Goal: Task Accomplishment & Management: Use online tool/utility

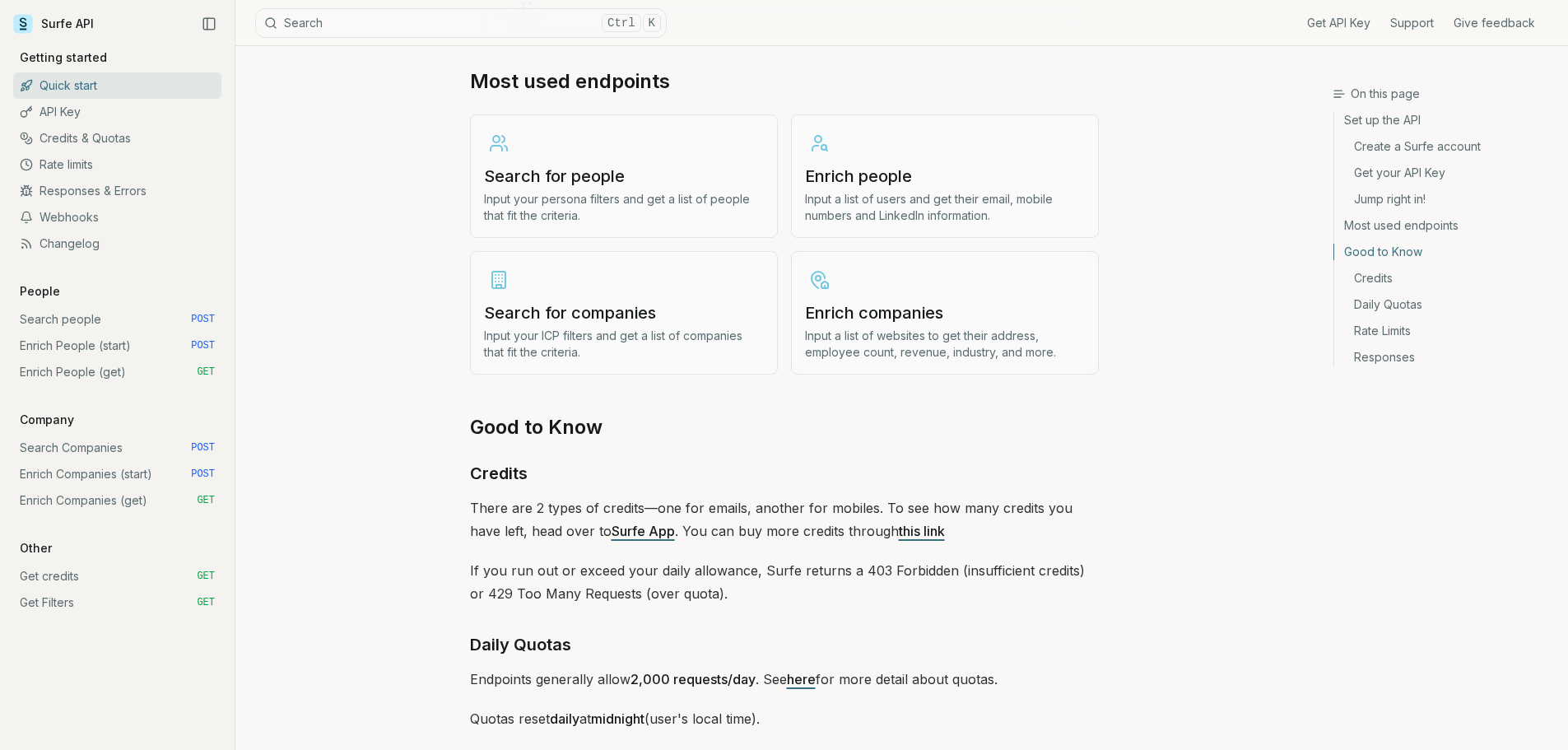
scroll to position [1962, 0]
click at [925, 156] on link "Enrich people Input a list of users and get their email, mobile numbers and Lin…" at bounding box center [945, 176] width 308 height 123
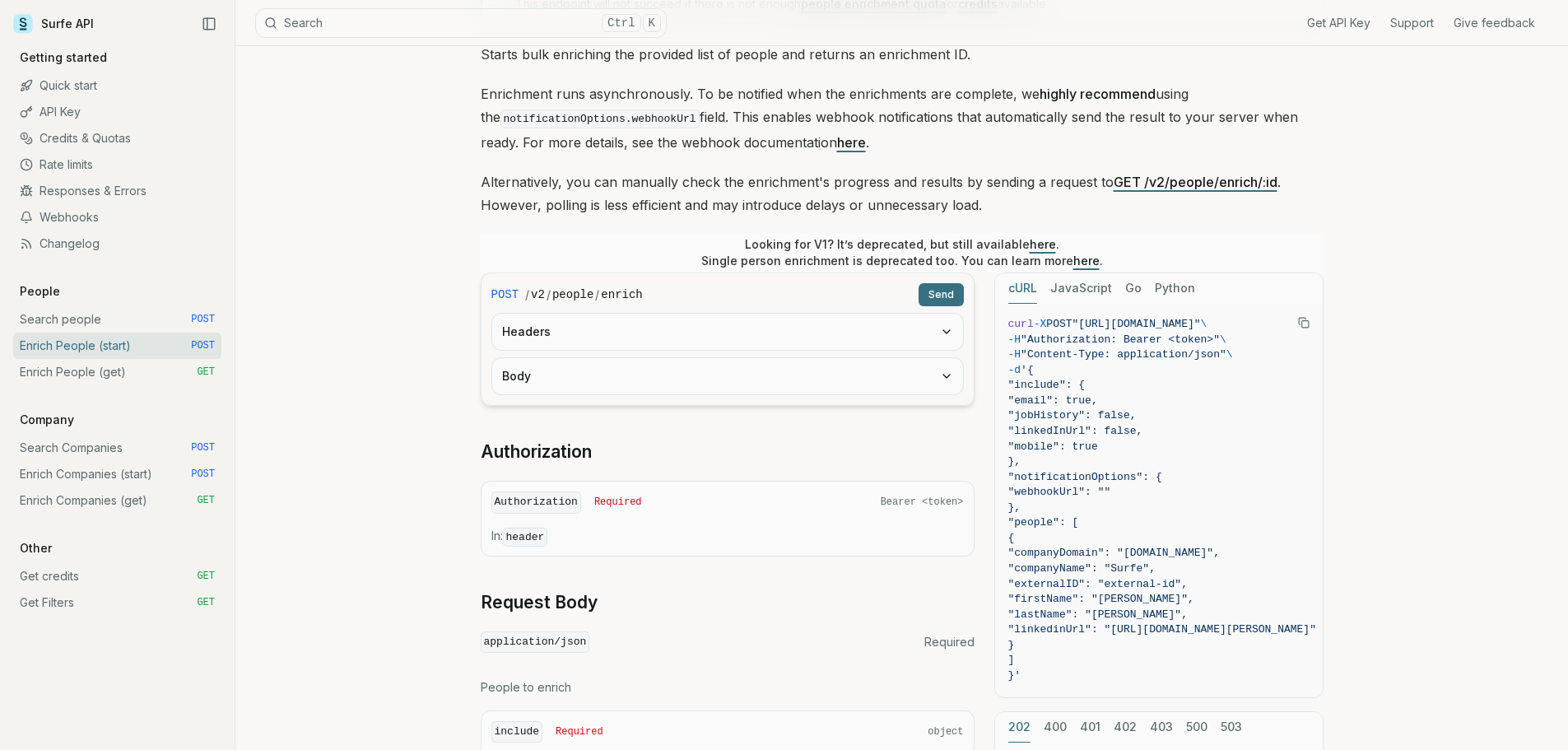
scroll to position [174, 0]
click at [935, 334] on button "Headers" at bounding box center [728, 331] width 471 height 36
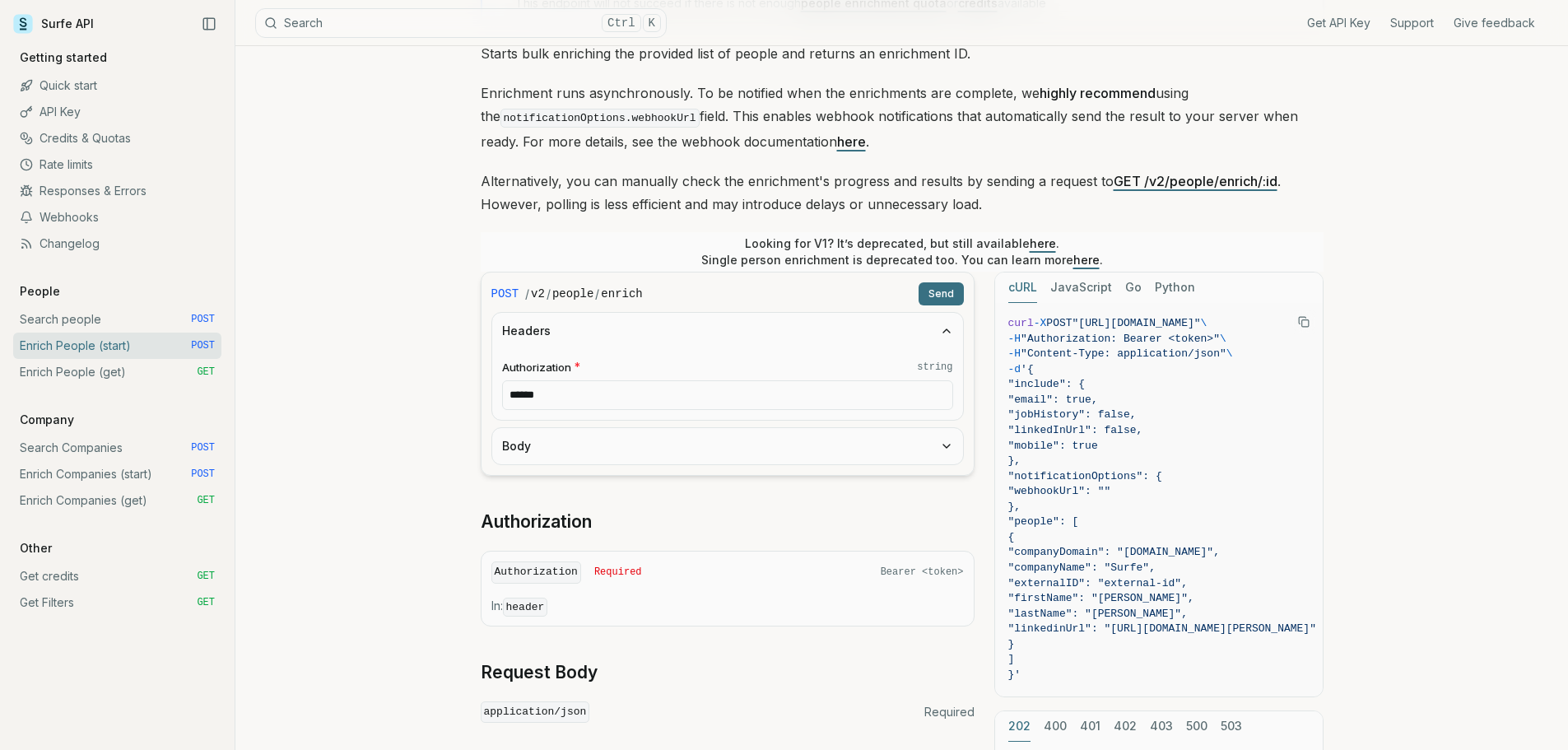
click at [851, 394] on input "******" at bounding box center [727, 395] width 451 height 30
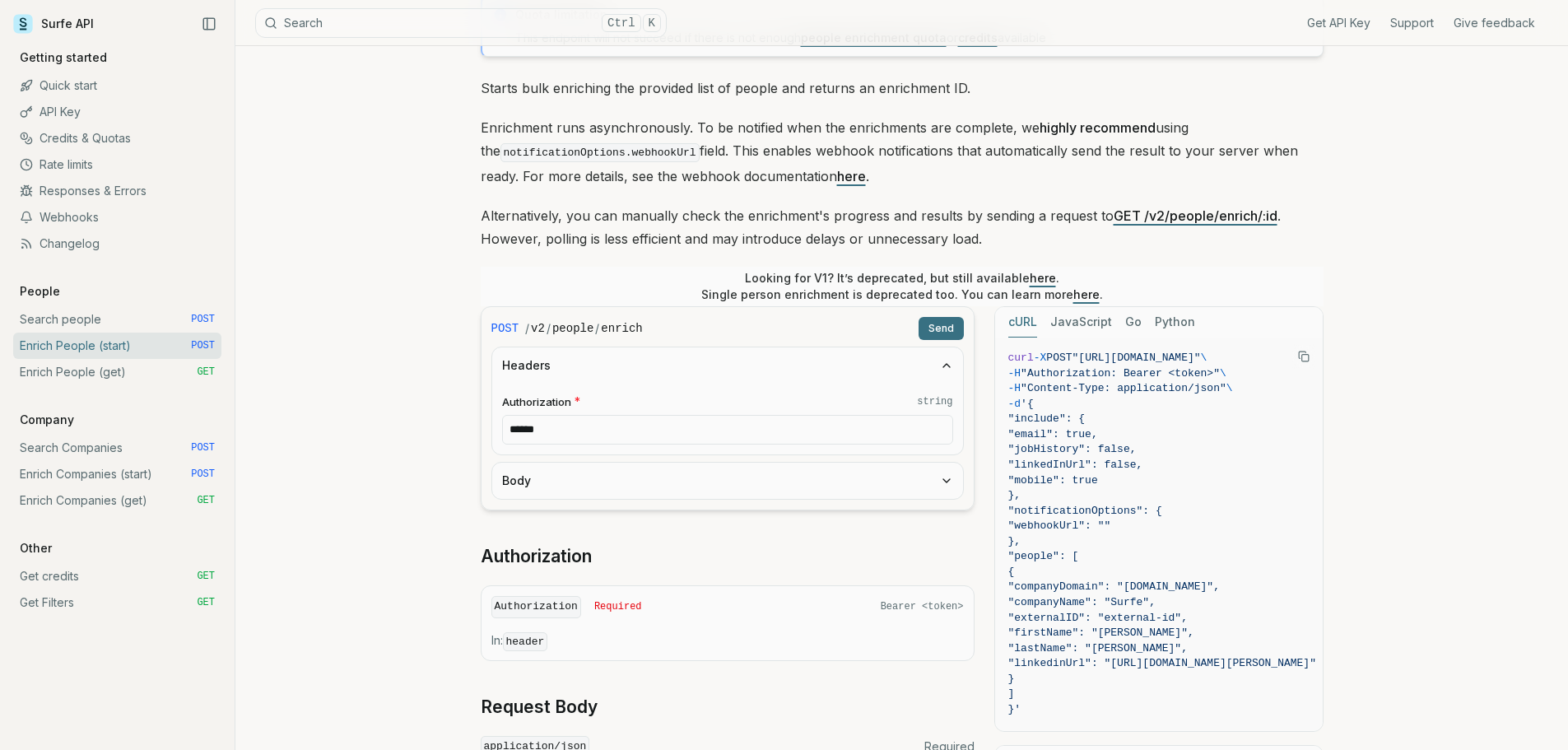
scroll to position [0, 0]
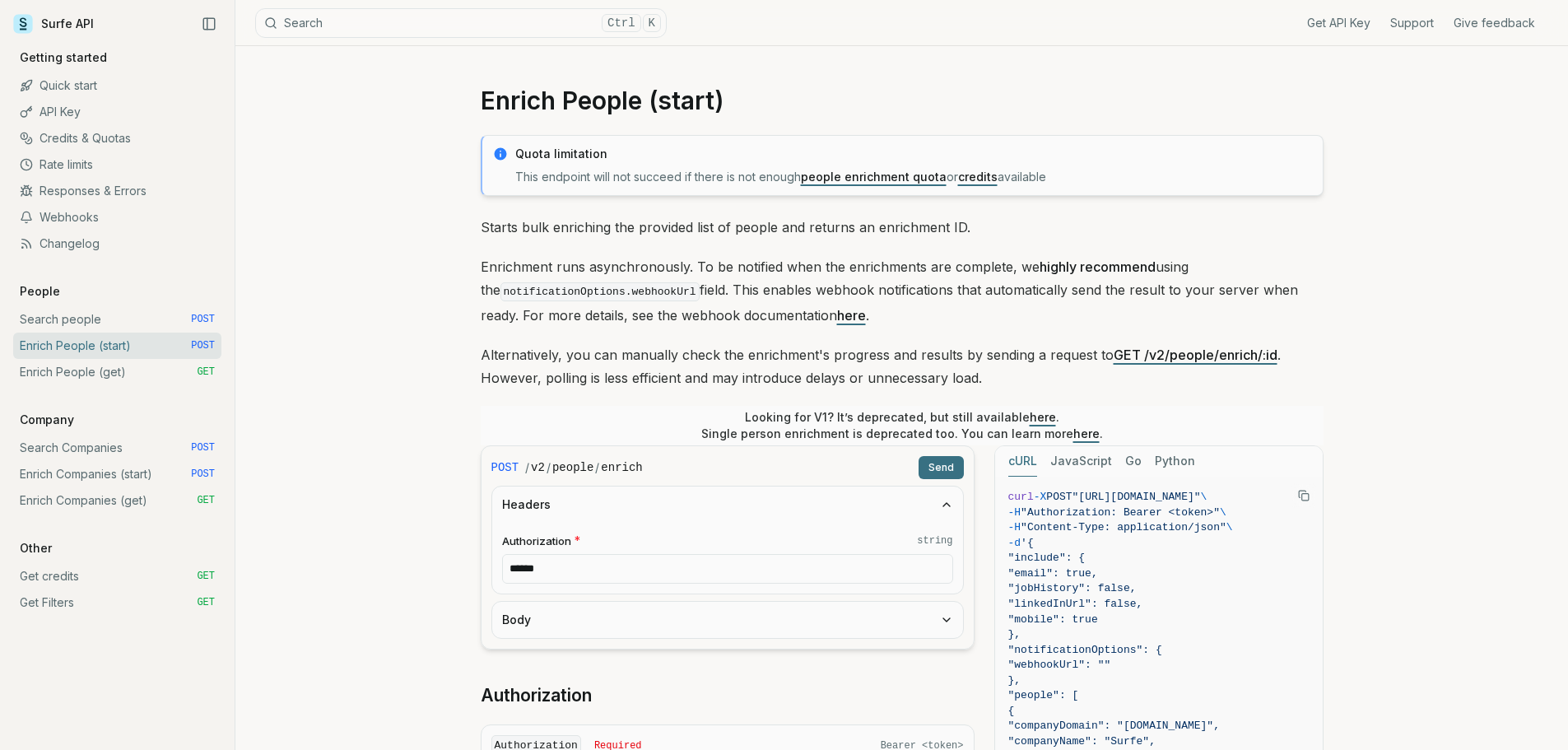
click at [837, 319] on link "here" at bounding box center [851, 316] width 29 height 17
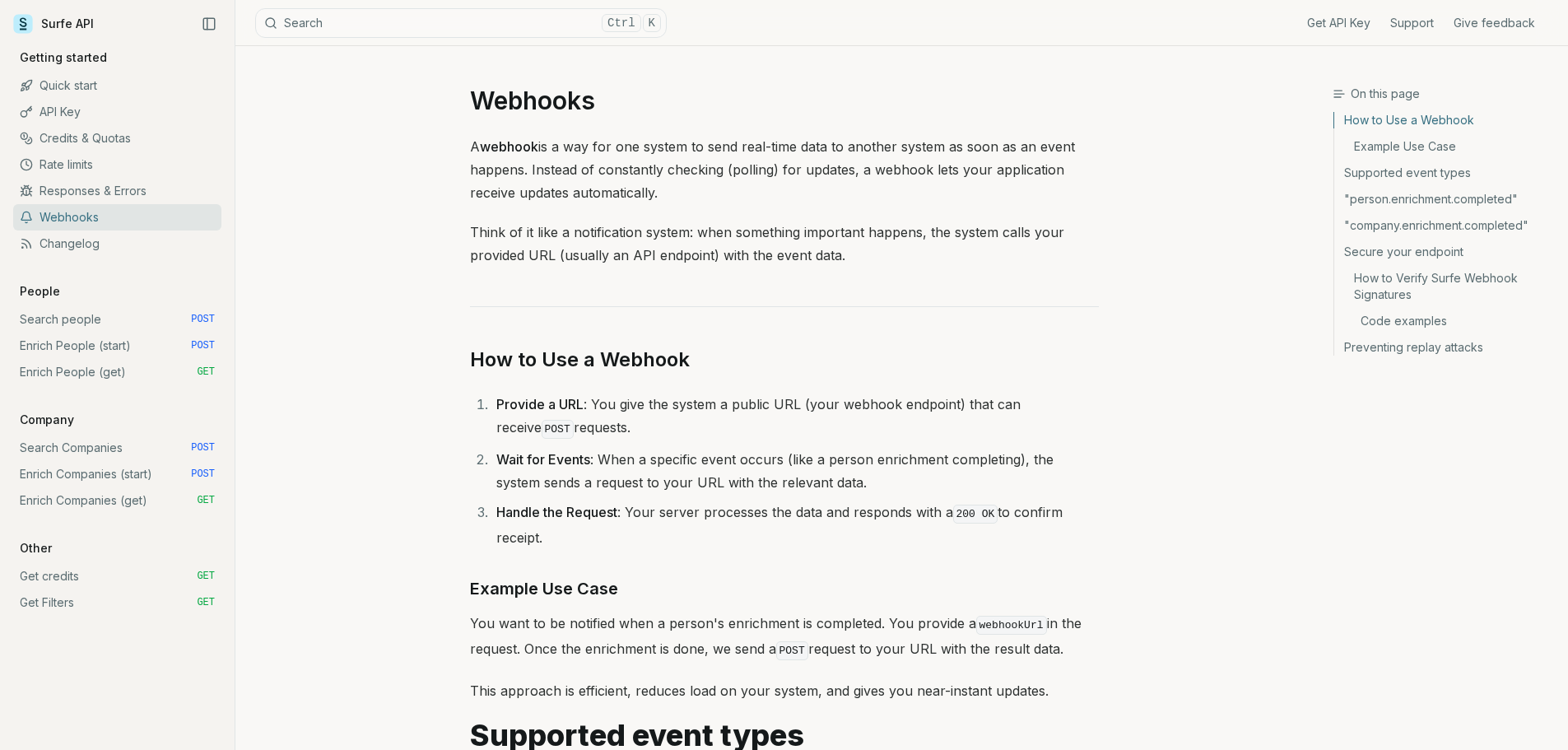
click at [101, 346] on link "Enrich People (start) POST" at bounding box center [117, 345] width 208 height 26
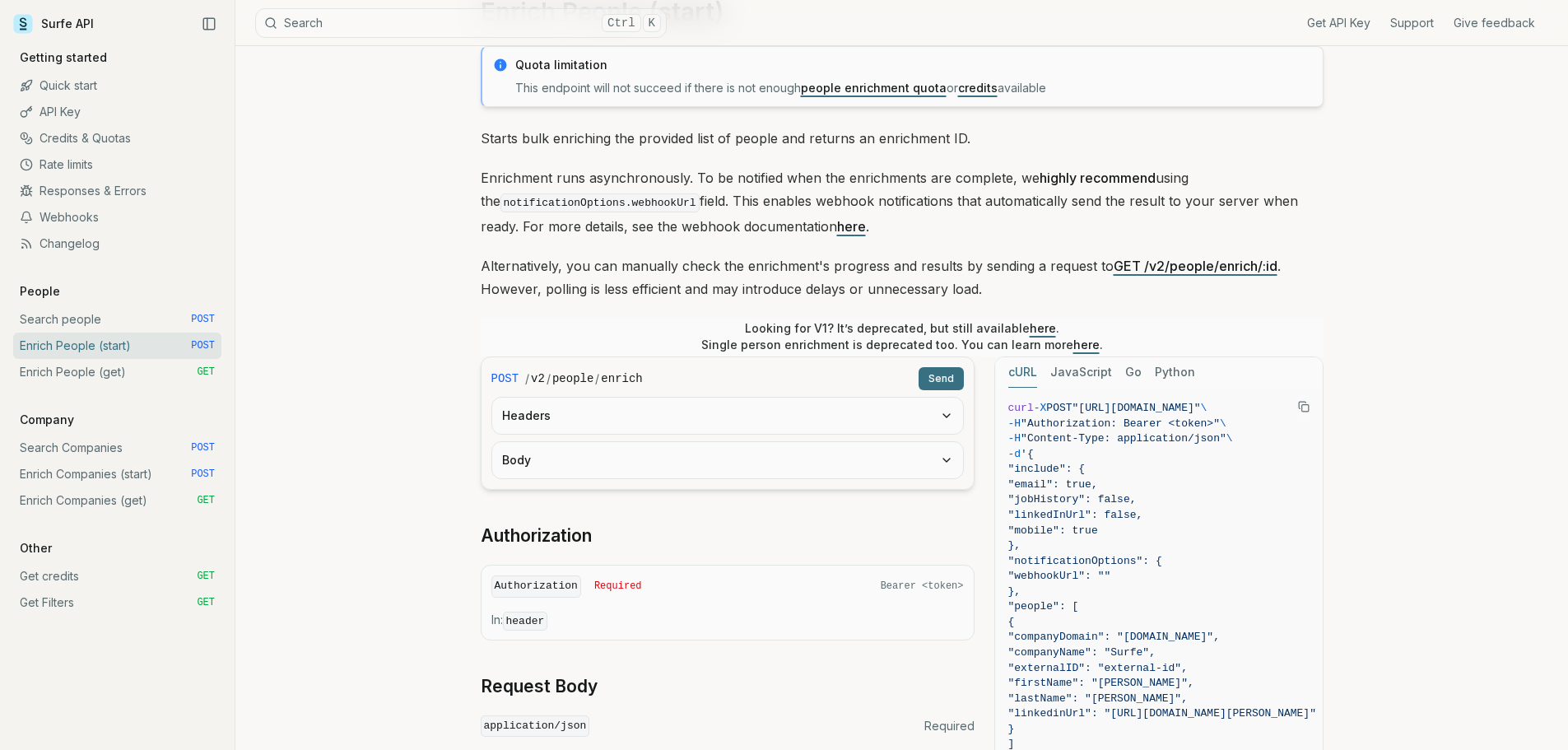
scroll to position [88, 0]
click at [648, 416] on button "Headers" at bounding box center [728, 416] width 471 height 36
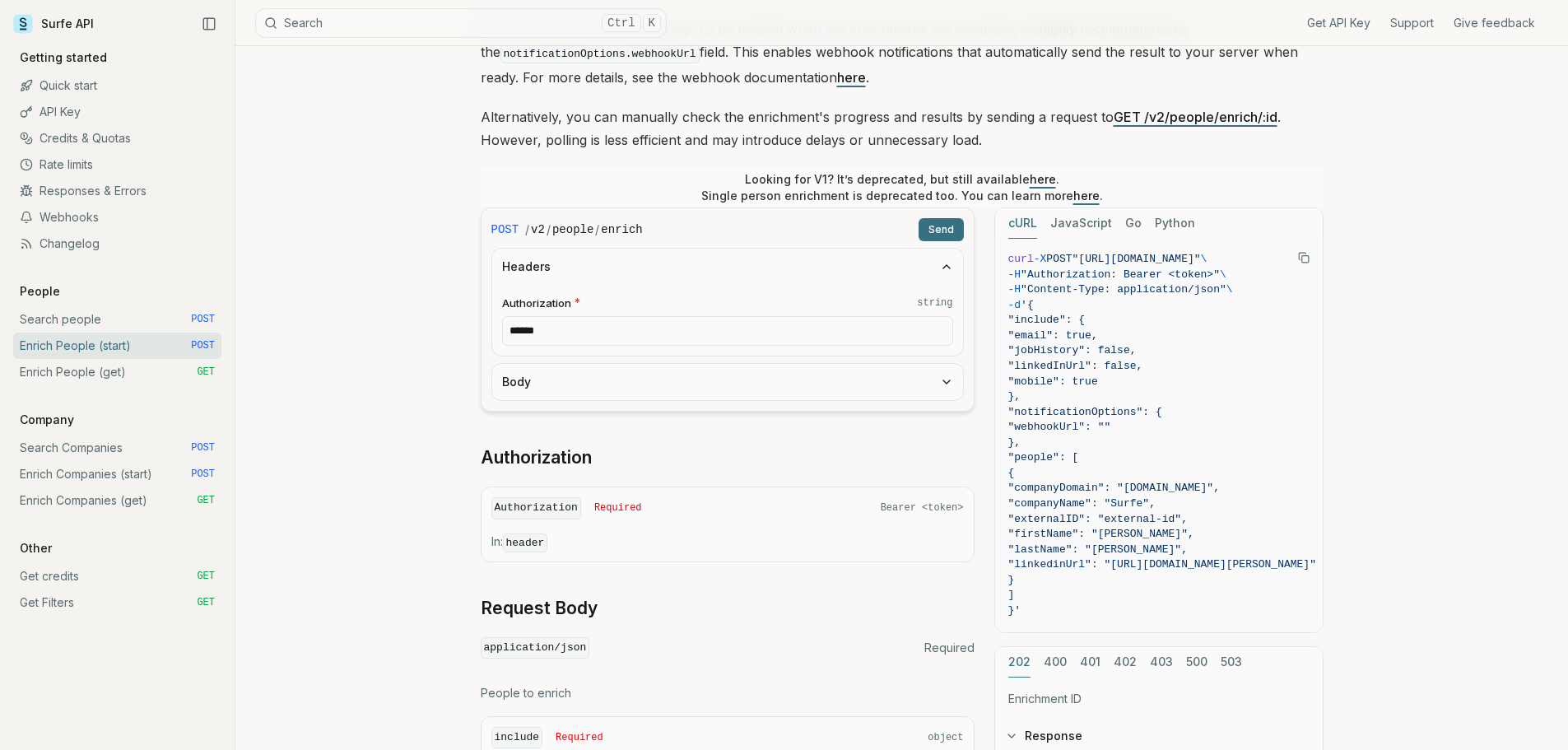
scroll to position [239, 0]
click at [660, 373] on button "Body" at bounding box center [728, 381] width 471 height 36
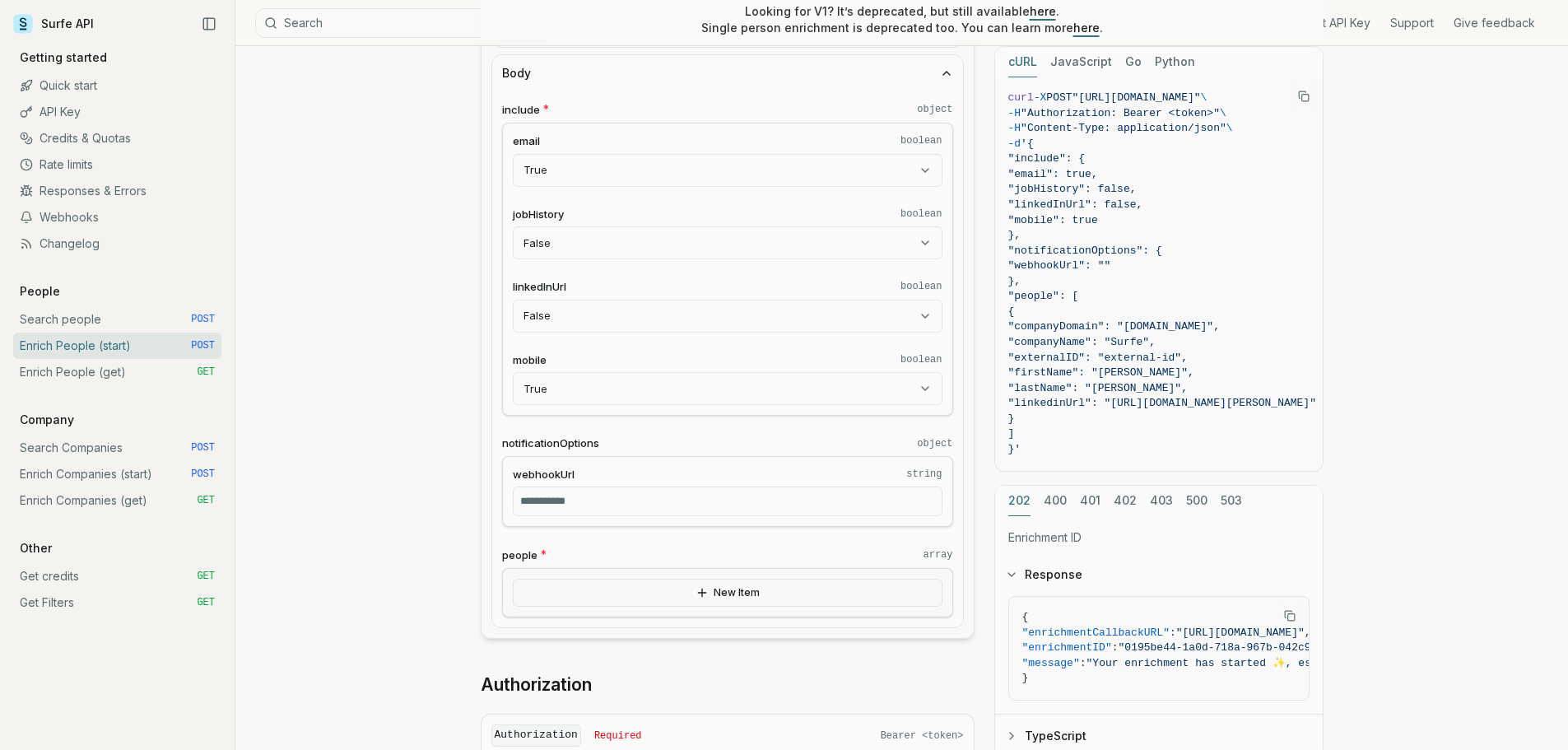
scroll to position [547, 0]
click at [621, 500] on input "webhookUrl string" at bounding box center [728, 501] width 429 height 30
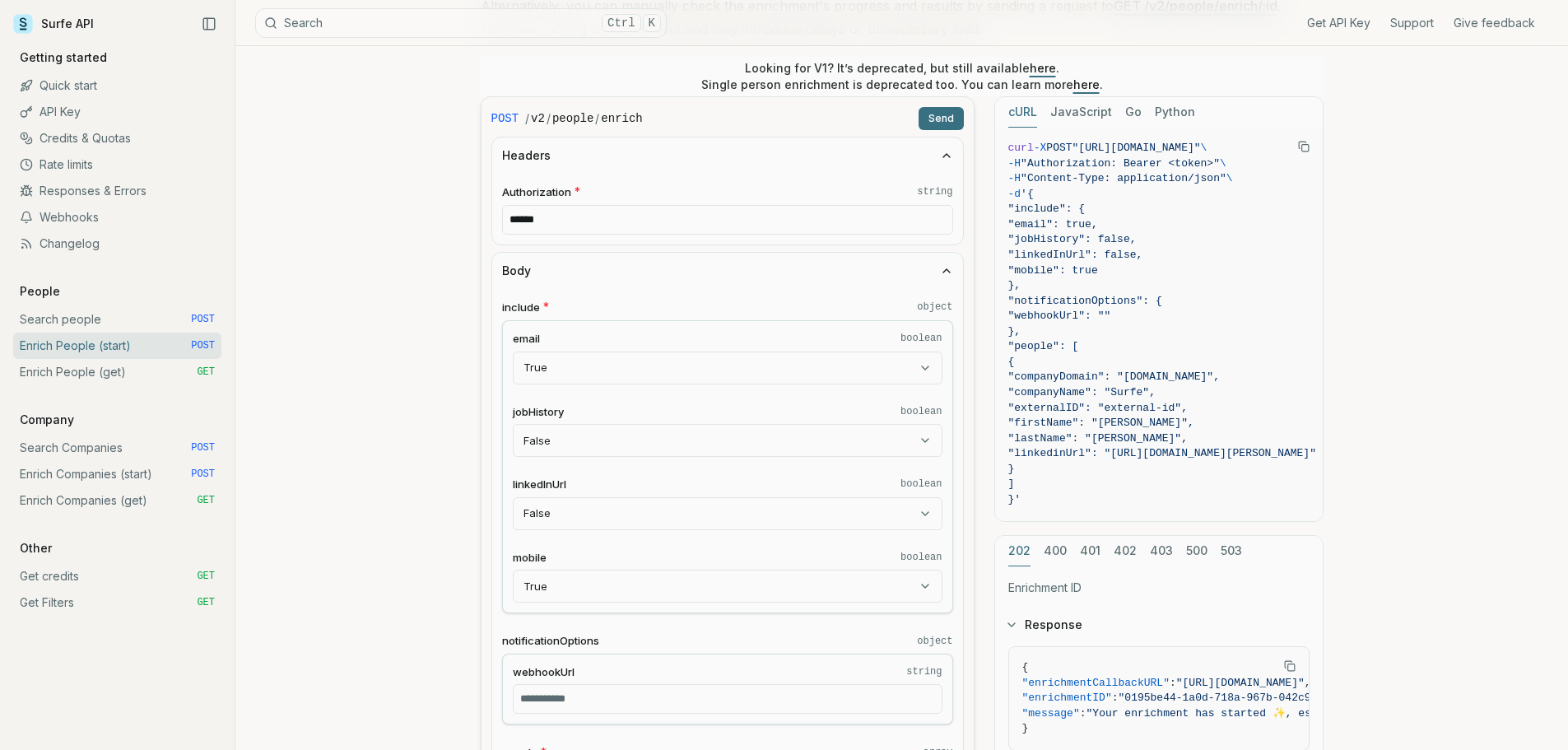
scroll to position [348, 0]
click at [633, 219] on input "******" at bounding box center [727, 220] width 451 height 30
paste input "**********"
click at [948, 115] on button "Send" at bounding box center [940, 119] width 45 height 23
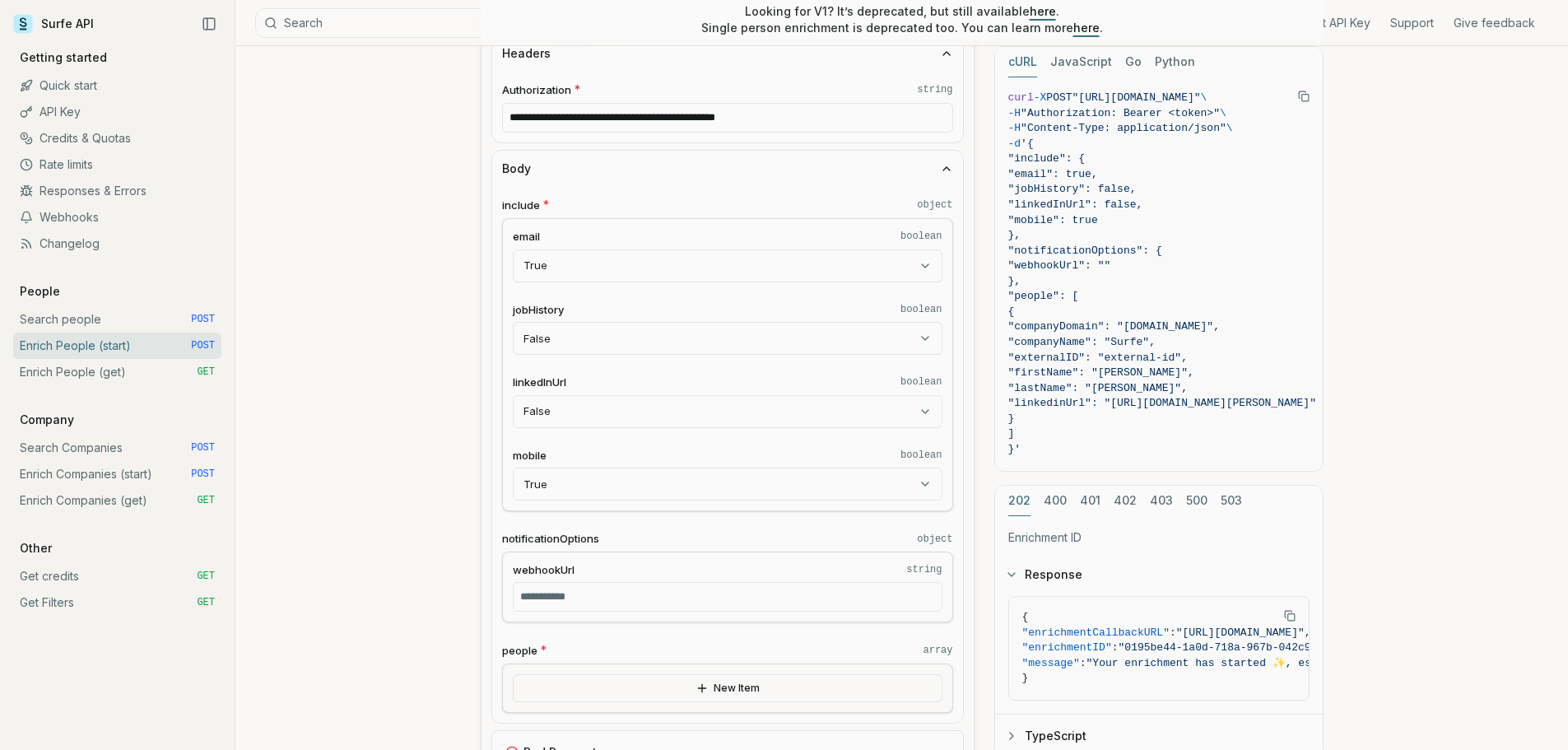
scroll to position [449, 0]
click at [554, 110] on input "**********" at bounding box center [727, 120] width 451 height 30
paste input "text"
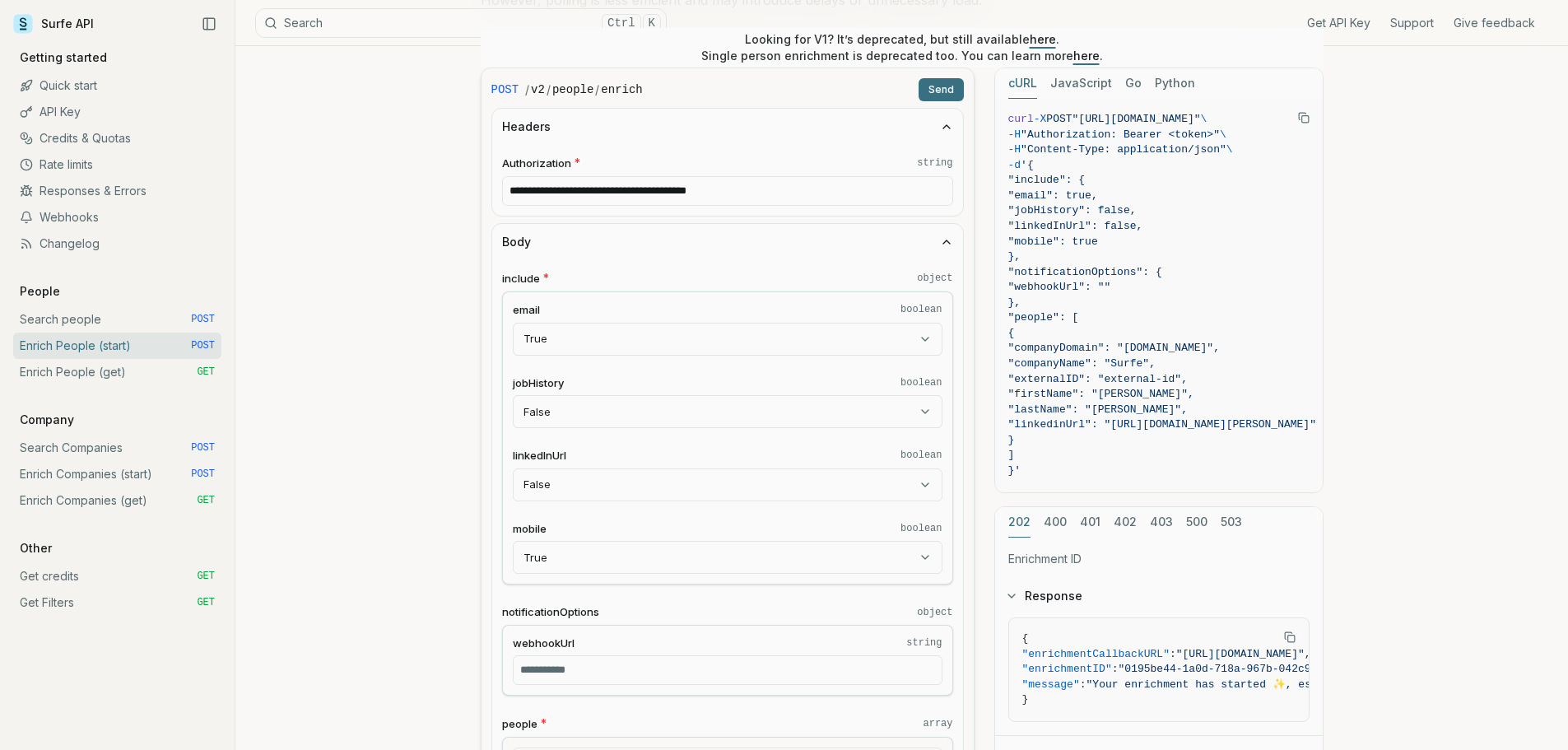
scroll to position [377, 0]
type input "**********"
click at [947, 91] on button "Send" at bounding box center [940, 90] width 45 height 23
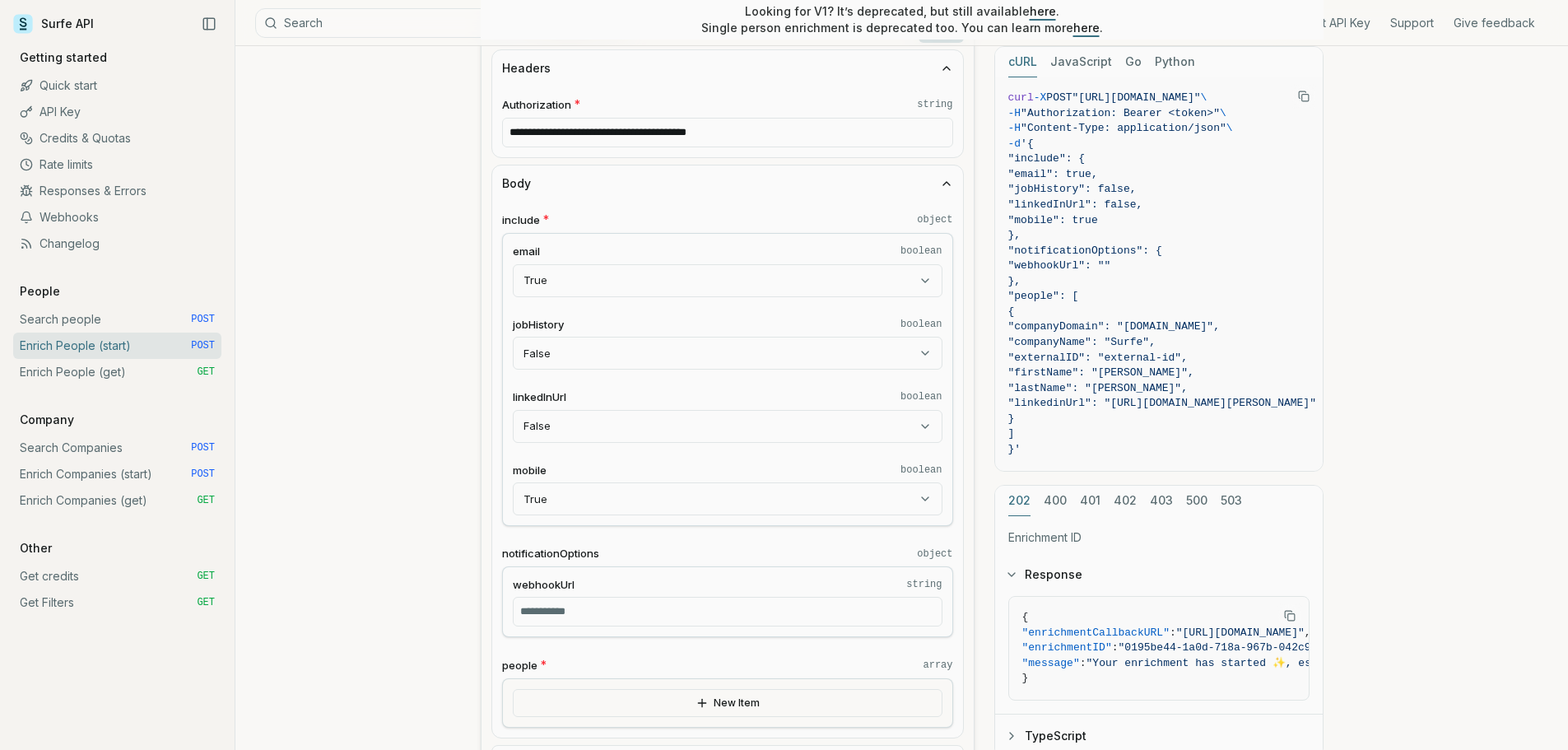
scroll to position [424, 0]
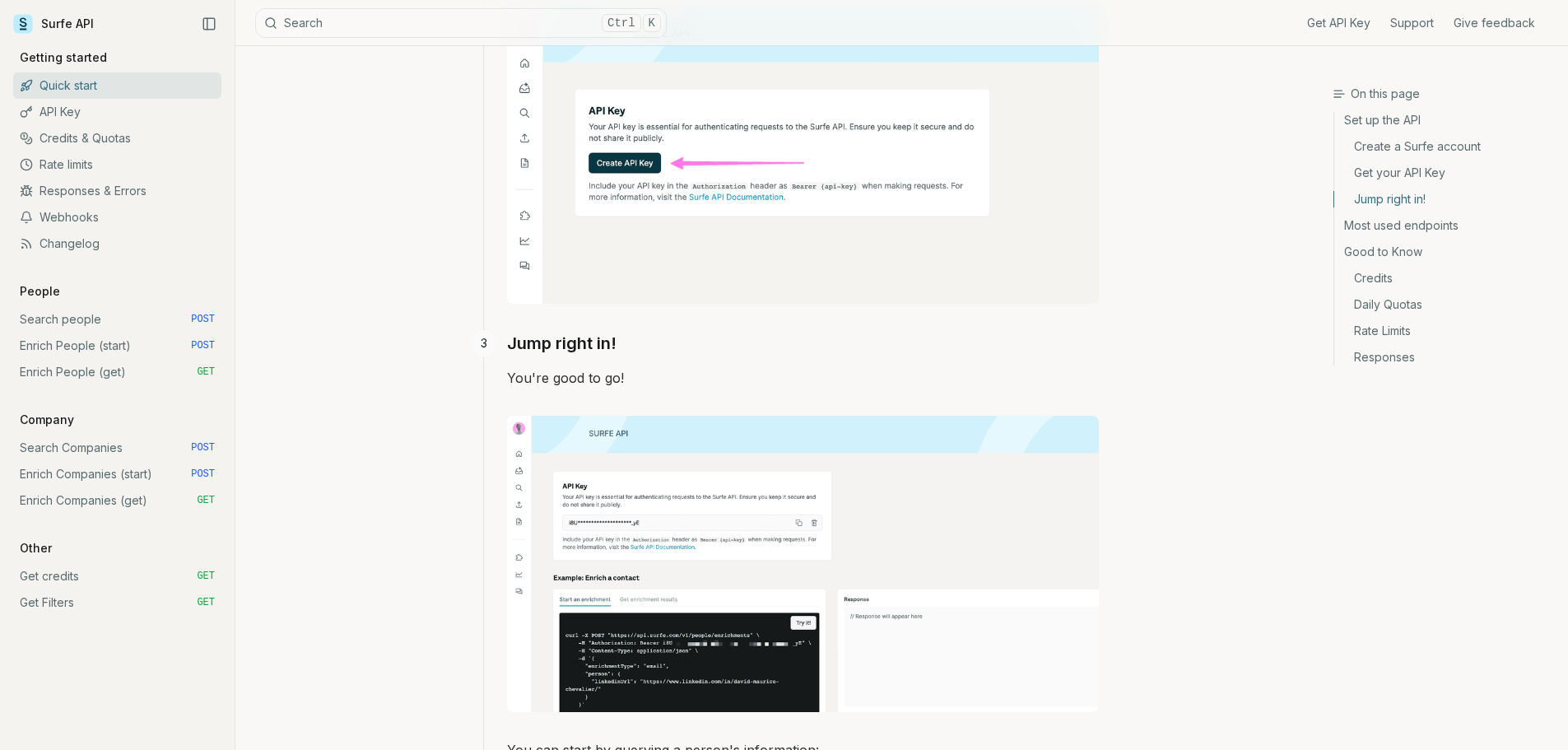
scroll to position [881, 0]
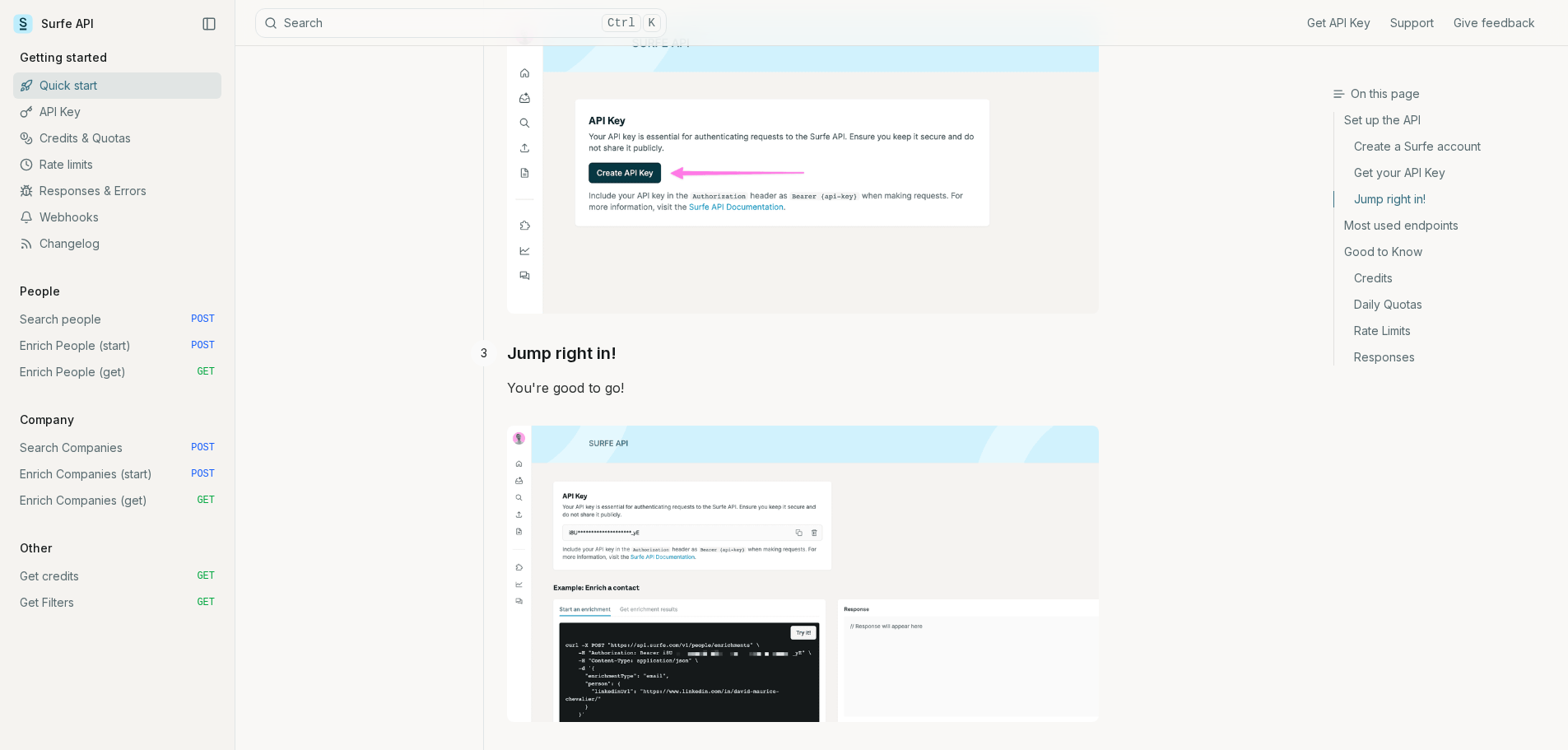
click at [100, 343] on link "Enrich People (start) POST" at bounding box center [117, 345] width 208 height 26
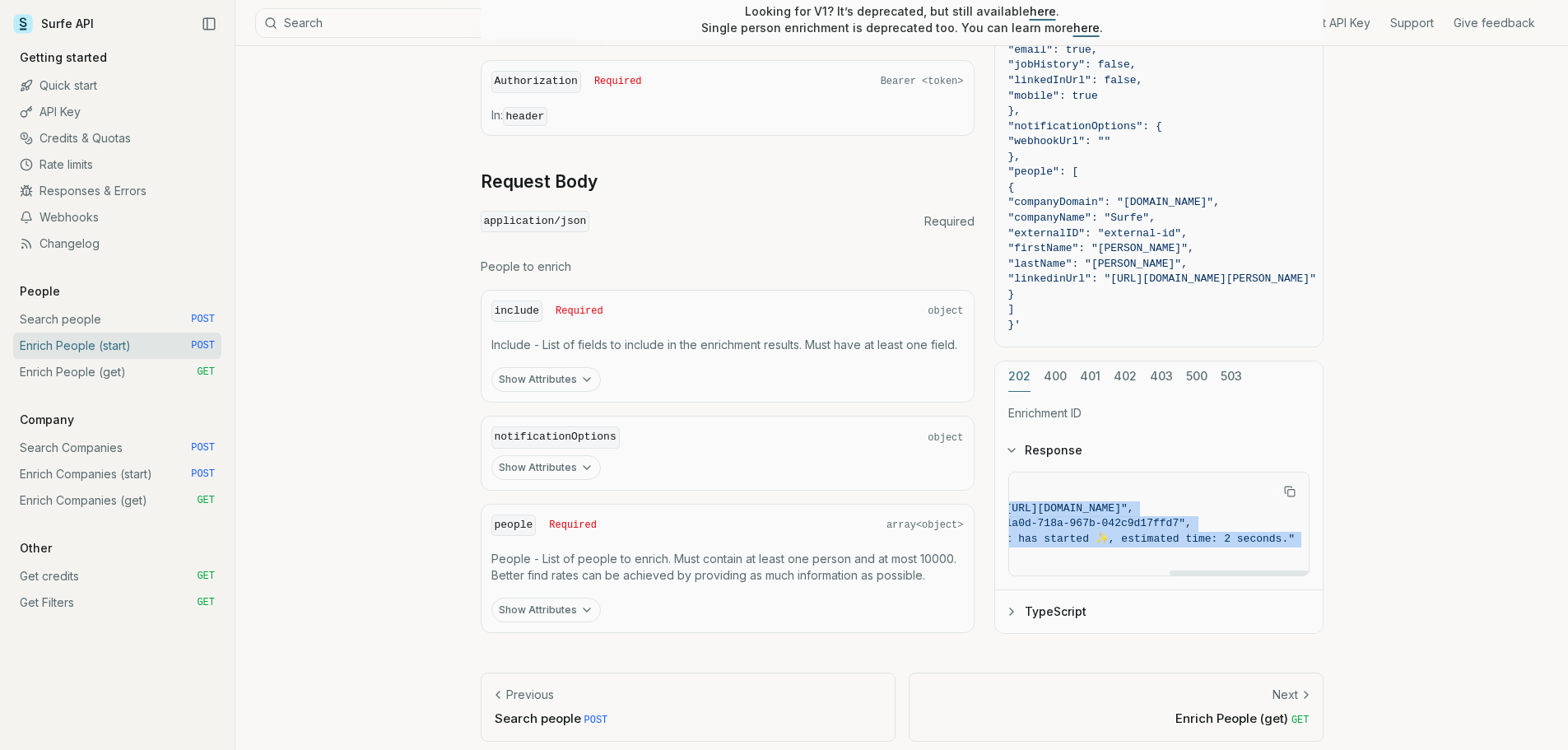
scroll to position [0, 345]
drag, startPoint x: 1182, startPoint y: 507, endPoint x: 1283, endPoint y: 508, distance: 101.0
click at [1127, 508] on span ""[URL][DOMAIN_NAME]"" at bounding box center [1063, 507] width 129 height 12
copy span "[URL][DOMAIN_NAME]"
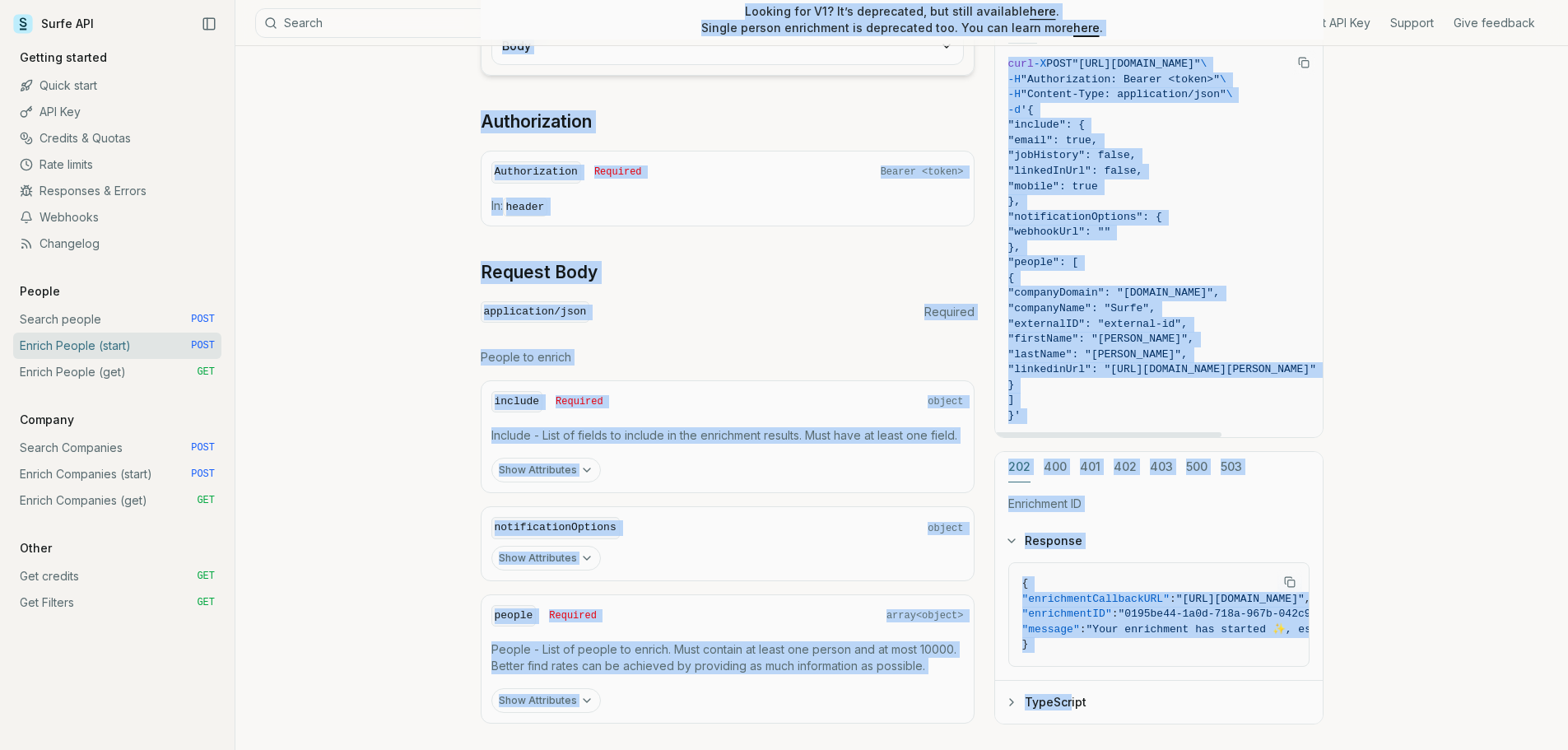
scroll to position [604, 0]
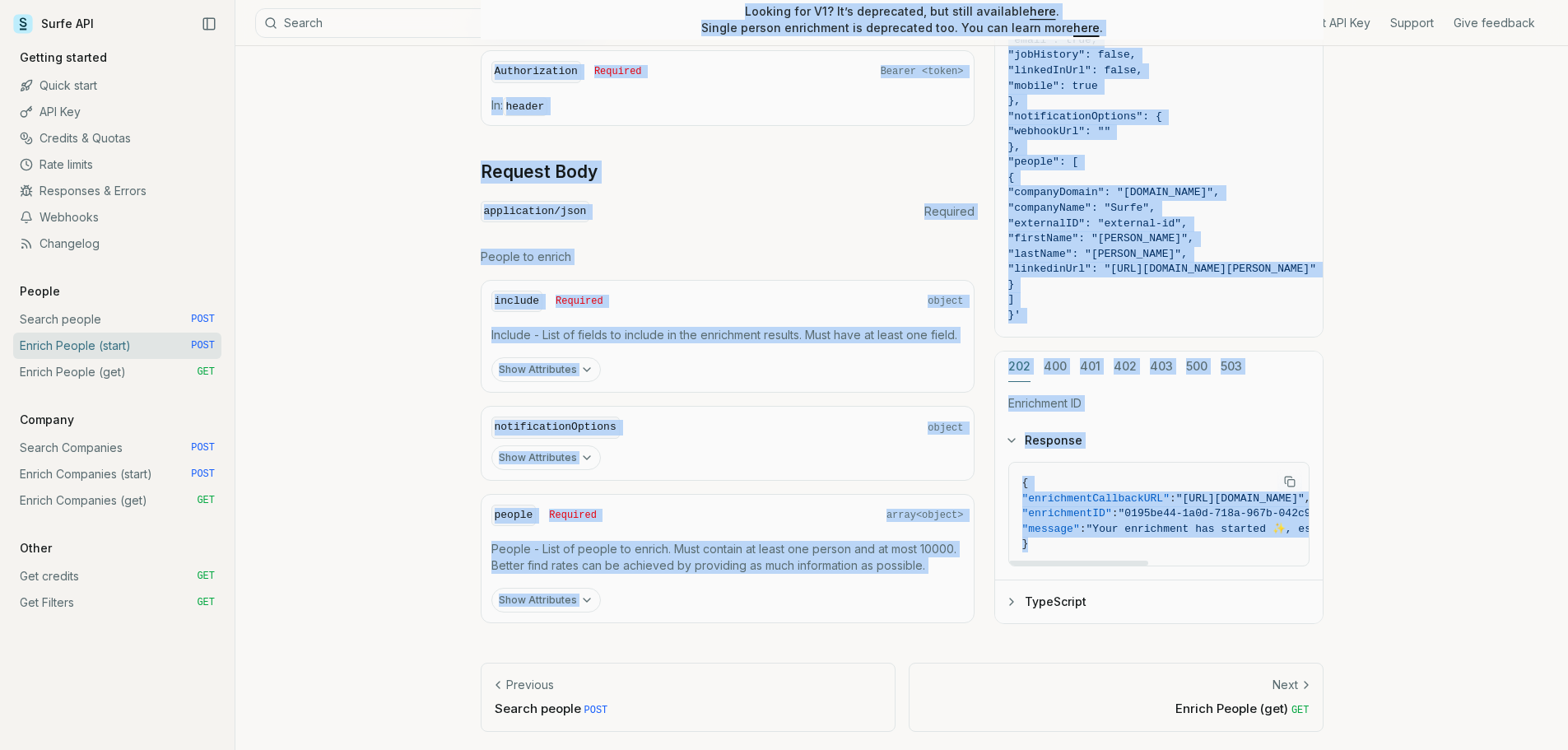
drag, startPoint x: 461, startPoint y: 79, endPoint x: 1147, endPoint y: 545, distance: 829.3
click at [1147, 545] on article "Enrich People (start) Quota limitation This endpoint will not succeed if there …" at bounding box center [902, 97] width 922 height 1309
copy article "Enrich People (start) Quota limitation This endpoint will not succeed if there …"
click at [392, 278] on div "Enrich People (start) Quota limitation This endpoint will not succeed if there …" at bounding box center [902, 97] width 1333 height 1309
